Goal: Contribute content: Add original content to the website for others to see

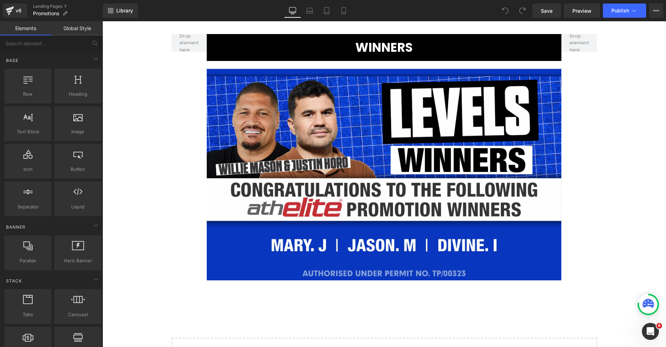
scroll to position [618, 0]
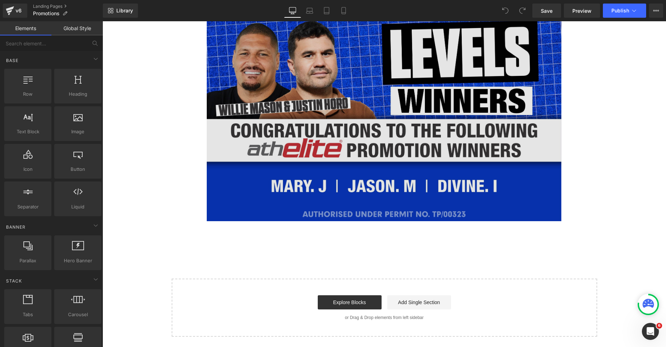
click at [395, 126] on img at bounding box center [384, 116] width 354 height 212
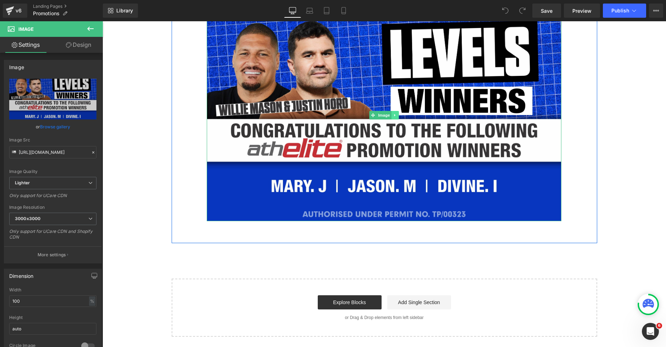
click at [395, 116] on icon at bounding box center [395, 115] width 4 height 4
click at [391, 116] on icon at bounding box center [392, 115] width 4 height 4
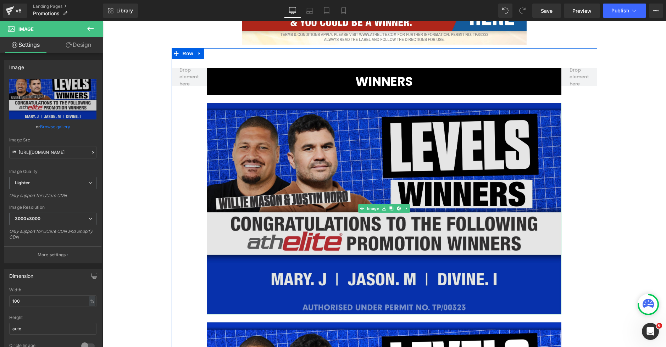
scroll to position [519, 0]
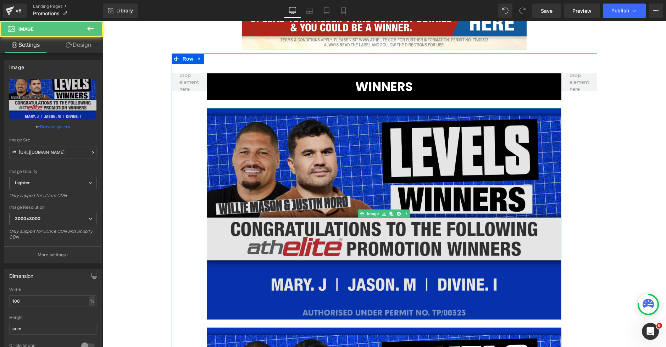
click at [412, 176] on img at bounding box center [384, 214] width 354 height 212
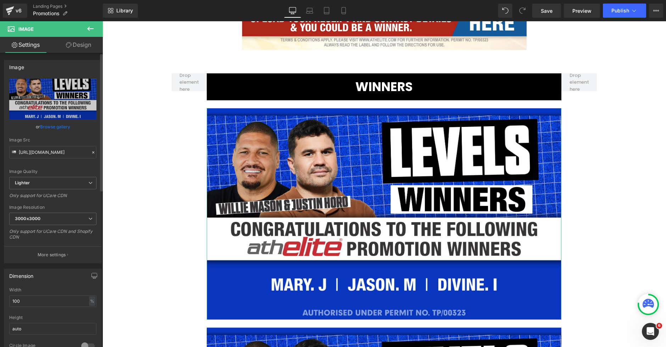
click at [61, 130] on link "Browse gallery" at bounding box center [55, 127] width 30 height 12
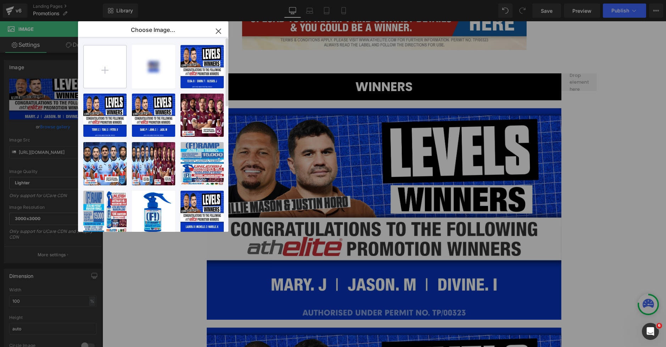
click at [108, 66] on input "file" at bounding box center [105, 66] width 43 height 43
type input "C:\fakepath\winterheat winners.webp"
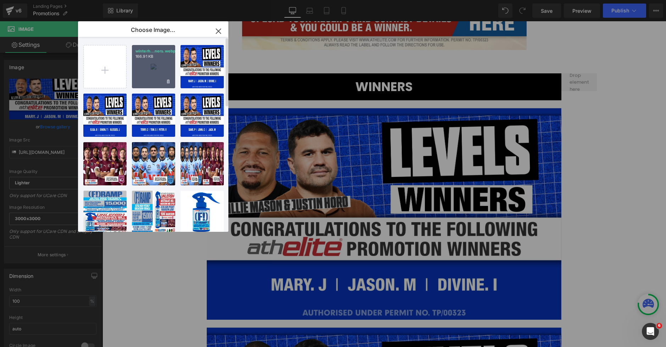
click at [145, 74] on div "winterh...ners.webp 166.91 KB" at bounding box center [153, 66] width 43 height 43
type input "[URL][DOMAIN_NAME]"
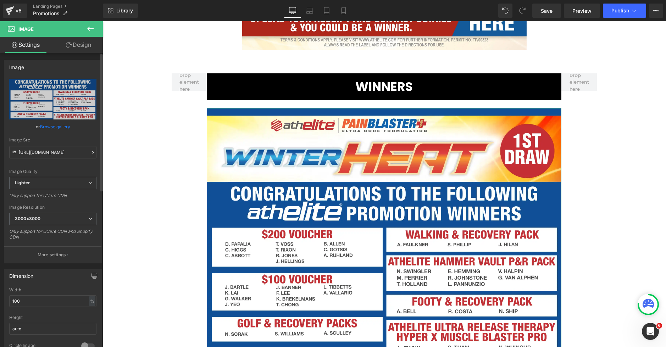
click at [51, 124] on link "Browse gallery" at bounding box center [55, 127] width 30 height 12
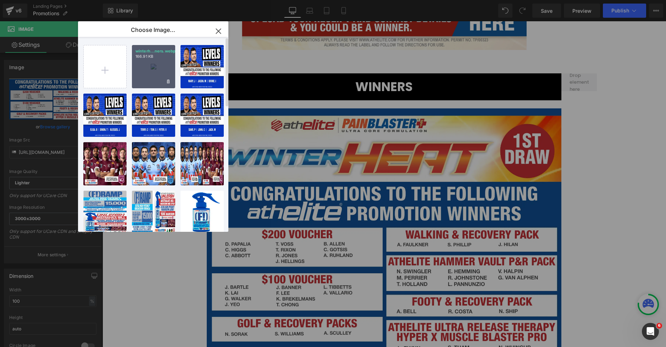
click at [147, 71] on div "winterh...ners.webp 166.91 KB" at bounding box center [153, 66] width 43 height 43
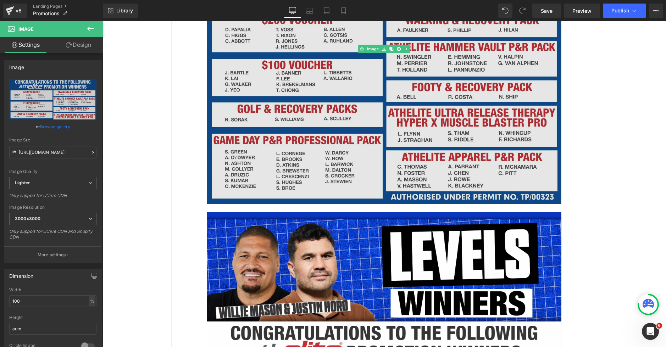
scroll to position [747, 0]
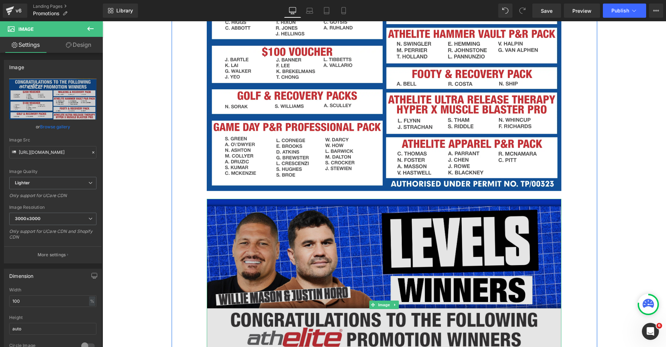
click at [261, 206] on img at bounding box center [384, 305] width 354 height 212
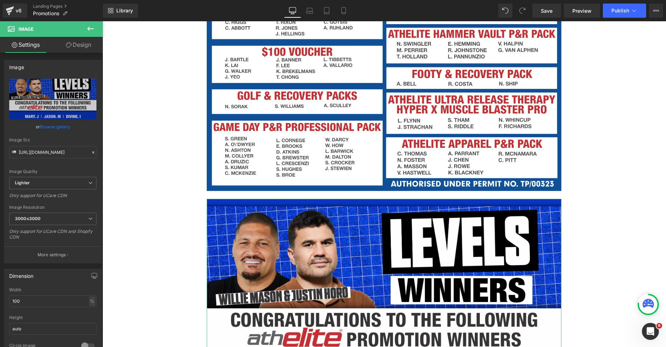
click at [77, 43] on link "Design" at bounding box center [78, 45] width 51 height 16
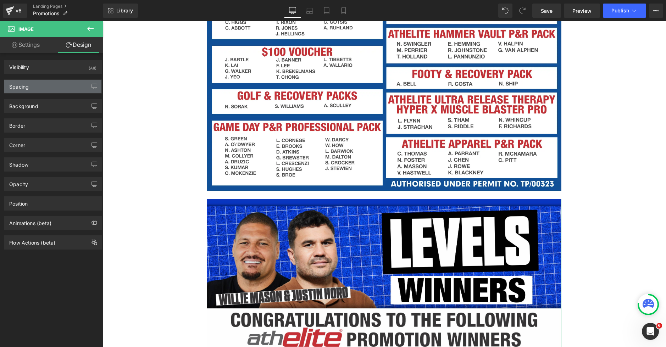
click at [51, 91] on div "Spacing" at bounding box center [52, 86] width 97 height 13
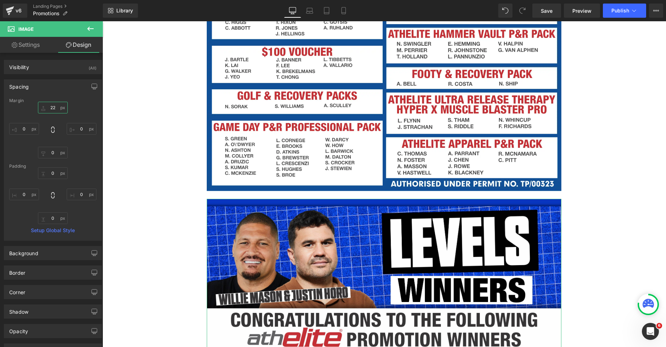
click at [51, 108] on input "22" at bounding box center [53, 108] width 30 height 12
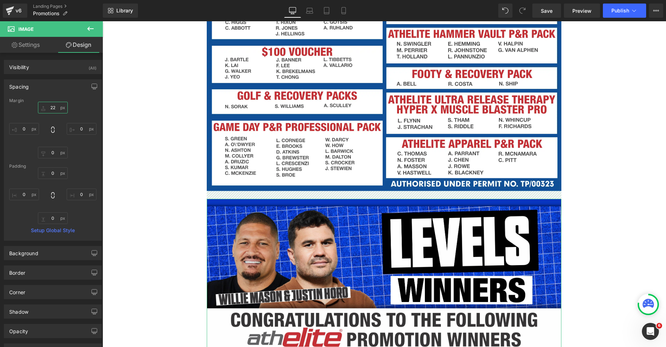
drag, startPoint x: 51, startPoint y: 109, endPoint x: 54, endPoint y: 116, distance: 8.0
click at [51, 109] on input "22" at bounding box center [53, 108] width 30 height 12
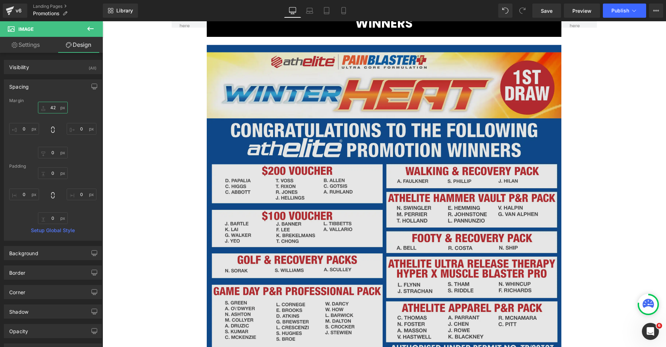
scroll to position [589, 0]
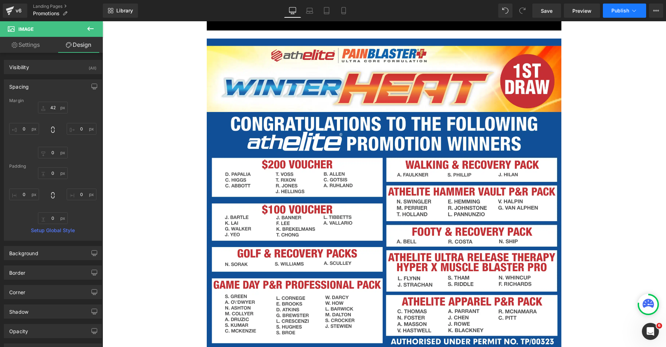
click at [618, 9] on span "Publish" at bounding box center [620, 11] width 18 height 6
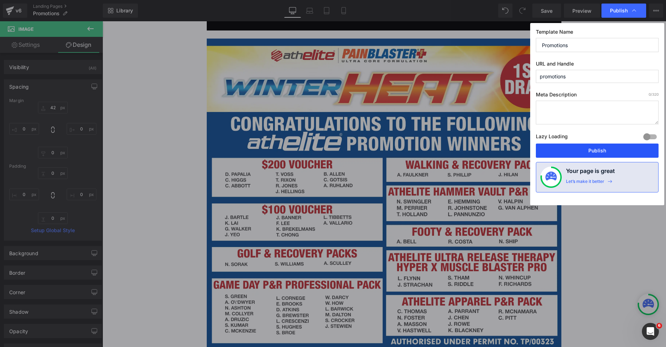
click at [588, 151] on button "Publish" at bounding box center [597, 151] width 123 height 14
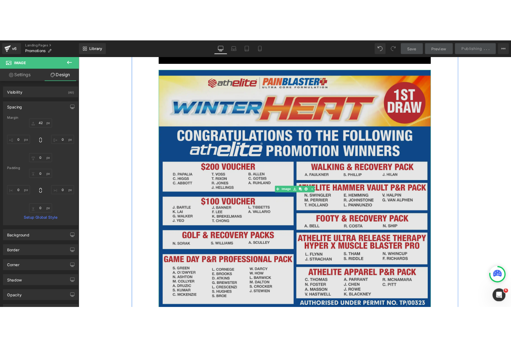
scroll to position [521, 0]
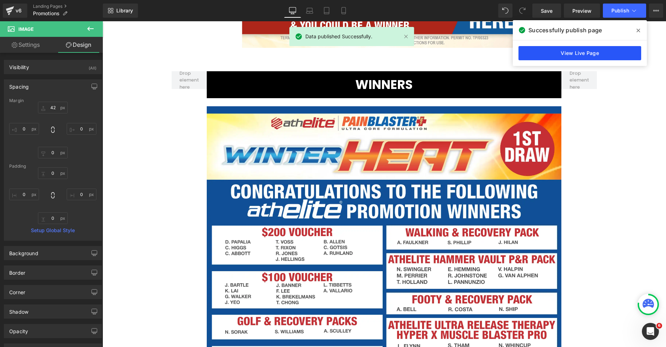
click at [585, 55] on link "View Live Page" at bounding box center [579, 53] width 123 height 14
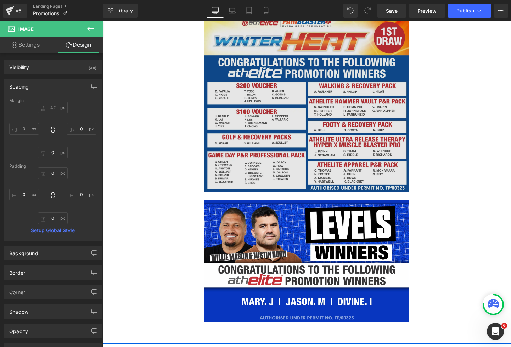
scroll to position [329, 0]
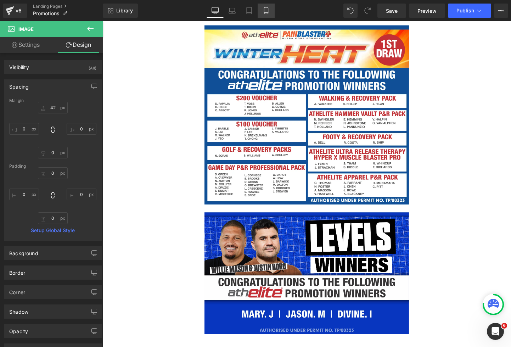
click at [265, 13] on icon at bounding box center [266, 10] width 7 height 7
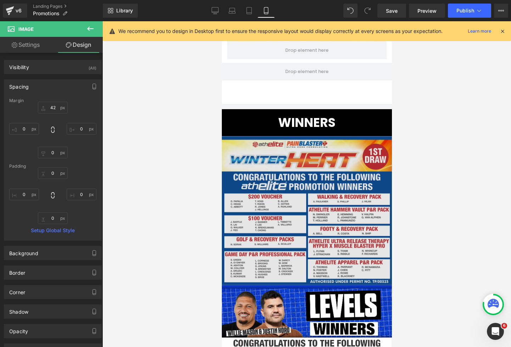
type input "0"
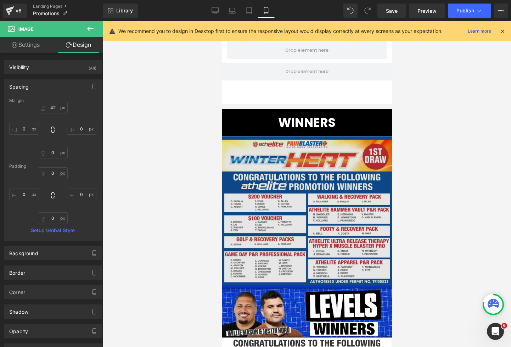
type input "0"
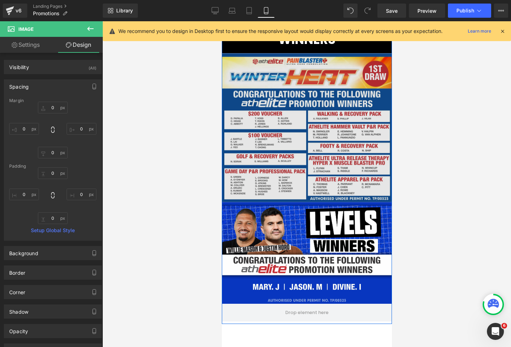
scroll to position [344, 0]
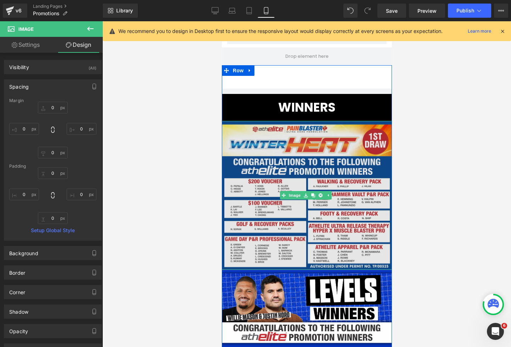
click at [301, 141] on img at bounding box center [307, 195] width 170 height 149
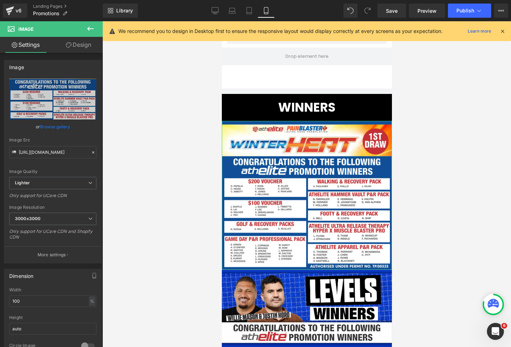
click at [89, 46] on link "Design" at bounding box center [78, 45] width 51 height 16
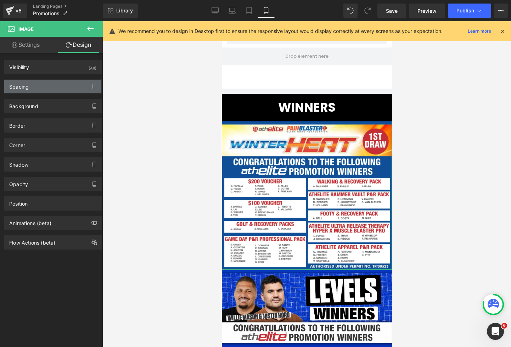
click at [56, 87] on div "Spacing" at bounding box center [52, 86] width 97 height 13
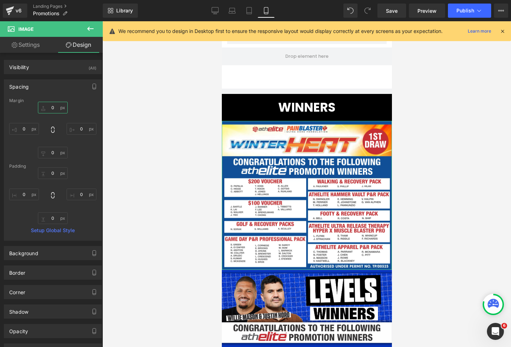
click at [49, 108] on input "0" at bounding box center [53, 108] width 30 height 12
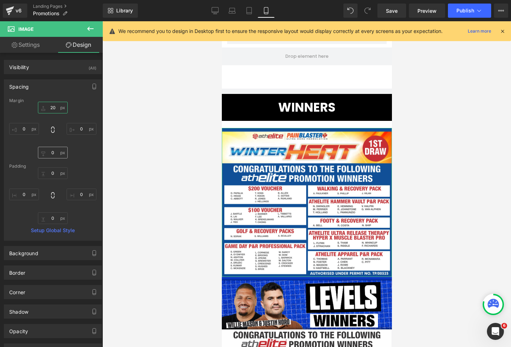
type input "20"
click at [50, 157] on input "0" at bounding box center [53, 153] width 30 height 12
click at [48, 155] on input "0" at bounding box center [53, 153] width 30 height 12
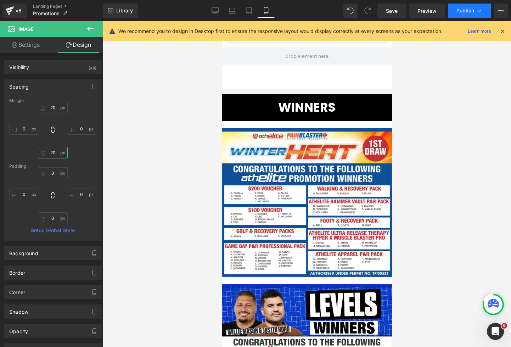
type input "20"
click at [469, 14] on button "Publish" at bounding box center [469, 11] width 43 height 14
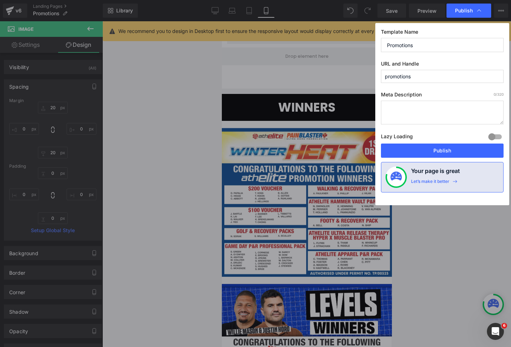
drag, startPoint x: 455, startPoint y: 150, endPoint x: 446, endPoint y: 152, distance: 9.3
click at [455, 150] on button "Publish" at bounding box center [442, 151] width 123 height 14
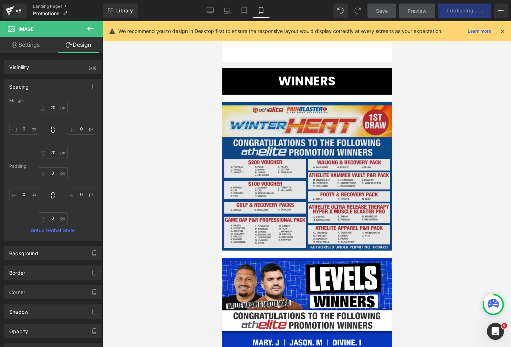
scroll to position [391, 0]
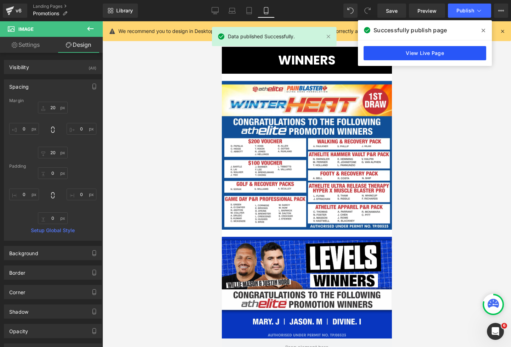
click at [416, 53] on link "View Live Page" at bounding box center [425, 53] width 123 height 14
